Goal: Task Accomplishment & Management: Manage account settings

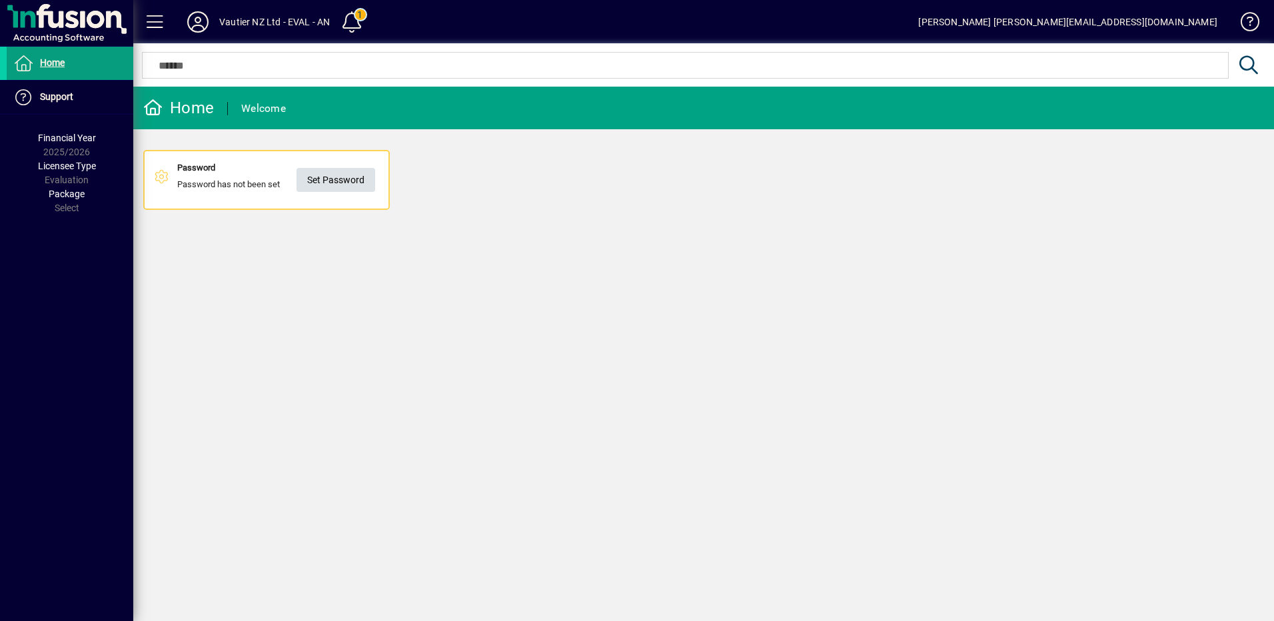
click at [344, 183] on span "Set Password" at bounding box center [335, 180] width 57 height 22
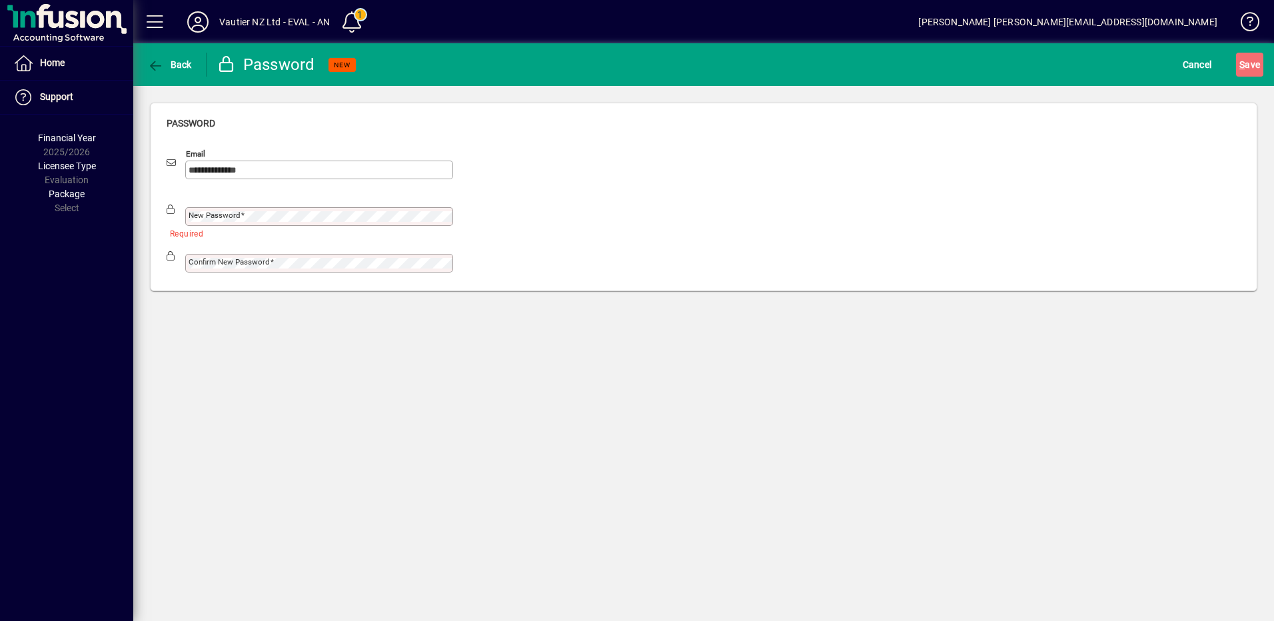
click at [300, 205] on div "New password" at bounding box center [310, 210] width 286 height 32
click at [444, 214] on span at bounding box center [445, 216] width 11 height 11
click at [253, 193] on div at bounding box center [310, 186] width 286 height 15
drag, startPoint x: 274, startPoint y: 207, endPoint x: 216, endPoint y: 205, distance: 58.0
click at [222, 206] on div "New password" at bounding box center [310, 210] width 286 height 32
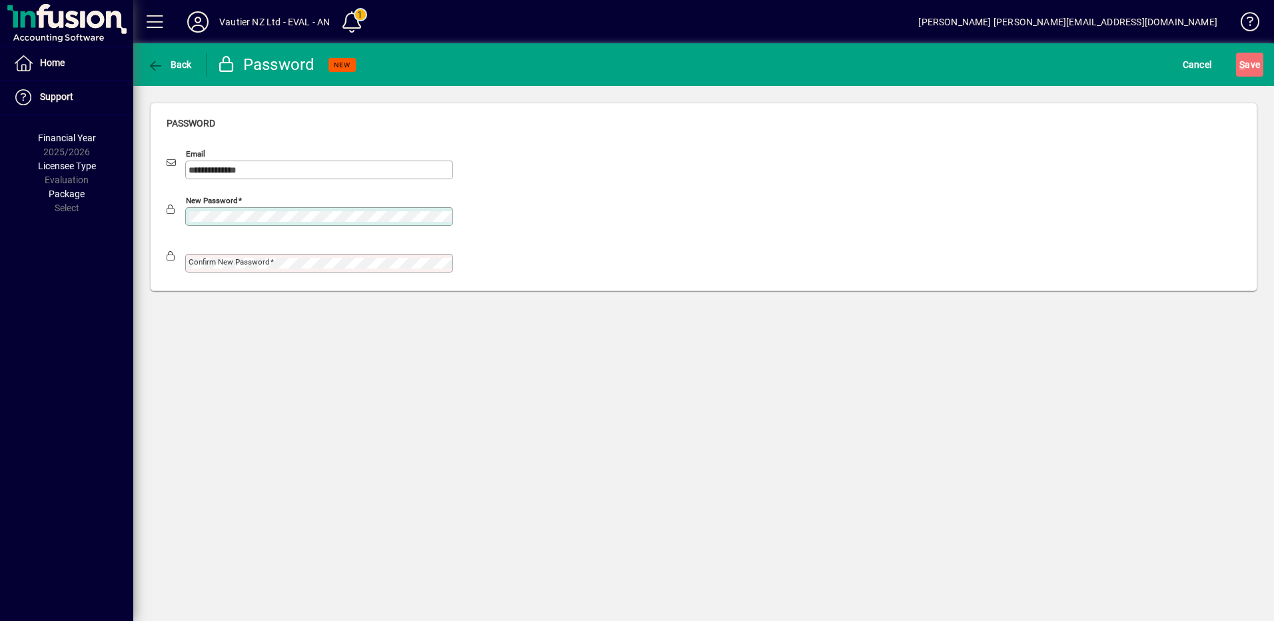
click at [157, 201] on div "**********" at bounding box center [704, 196] width 1106 height 187
click at [248, 263] on mat-label "Confirm new password" at bounding box center [229, 261] width 81 height 9
click at [713, 271] on div "Confirm new password" at bounding box center [704, 260] width 1074 height 47
click at [1240, 71] on span "S ave" at bounding box center [1249, 64] width 21 height 21
